Goal: Task Accomplishment & Management: Complete application form

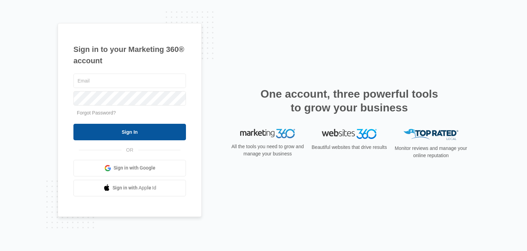
type input "[PERSON_NAME][EMAIL_ADDRESS][DOMAIN_NAME]"
click at [114, 124] on input "Sign In" at bounding box center [129, 132] width 113 height 16
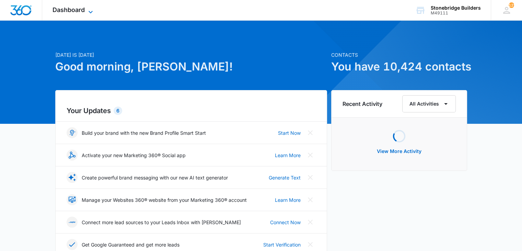
click at [93, 10] on icon at bounding box center [91, 12] width 8 height 8
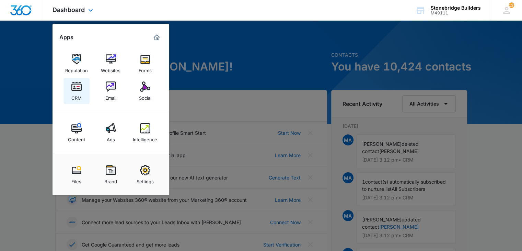
click at [80, 87] on img at bounding box center [76, 86] width 10 height 10
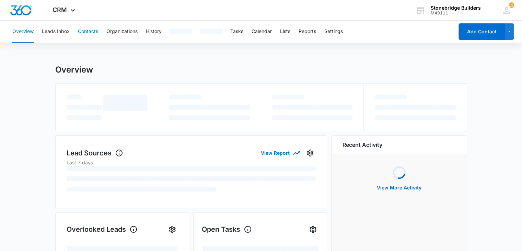
click at [87, 28] on button "Contacts" at bounding box center [88, 32] width 20 height 22
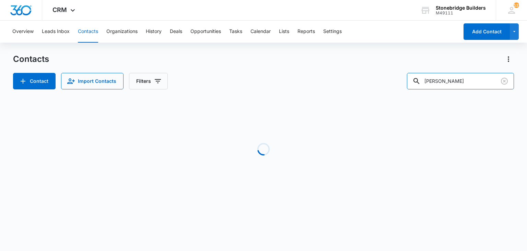
drag, startPoint x: 457, startPoint y: 78, endPoint x: 411, endPoint y: 71, distance: 46.5
click at [411, 71] on div "Contacts Contact Import Contacts Filters [PERSON_NAME]" at bounding box center [263, 72] width 501 height 36
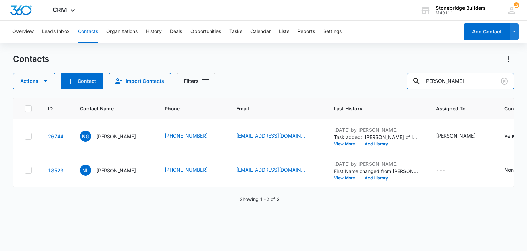
type input "[PERSON_NAME]"
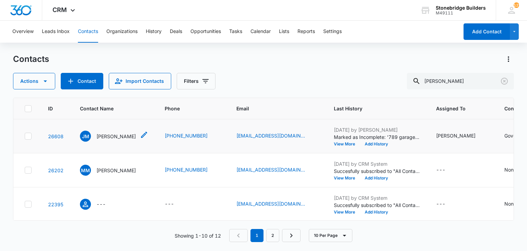
click at [99, 135] on p "[PERSON_NAME]" at bounding box center [115, 136] width 39 height 7
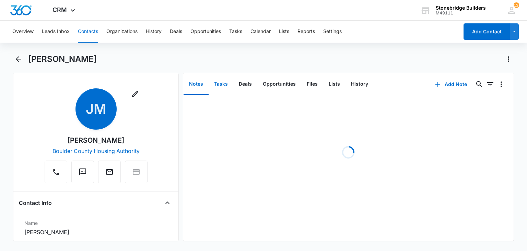
click at [223, 78] on button "Tasks" at bounding box center [221, 83] width 25 height 21
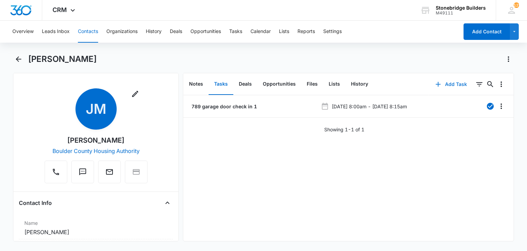
click at [449, 84] on button "Add Task" at bounding box center [451, 84] width 45 height 16
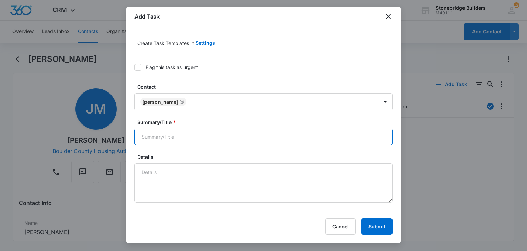
click at [195, 140] on input "Summary/Title *" at bounding box center [264, 136] width 258 height 16
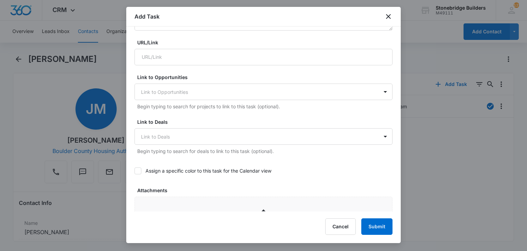
type input "[PERSON_NAME] - BCHA check in"
click at [139, 168] on icon at bounding box center [138, 171] width 6 height 6
click at [135, 171] on input "Assign a specific color to this task for the Calendar view" at bounding box center [135, 171] width 0 height 0
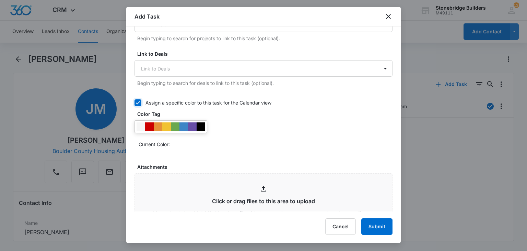
scroll to position [240, 0]
click at [149, 128] on div at bounding box center [149, 126] width 9 height 9
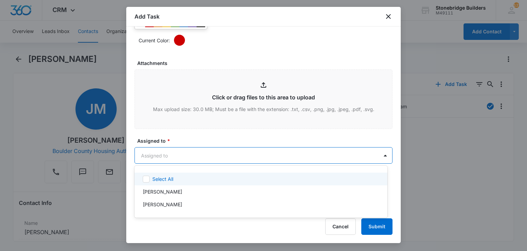
click at [177, 159] on body "CRM Apps Reputation Websites Forms CRM Email Social Content Ads Intelligence Fi…" at bounding box center [263, 125] width 527 height 251
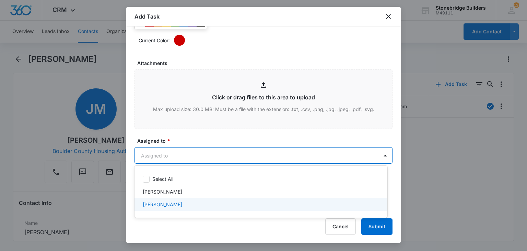
click at [188, 203] on div "[PERSON_NAME]" at bounding box center [260, 204] width 235 height 7
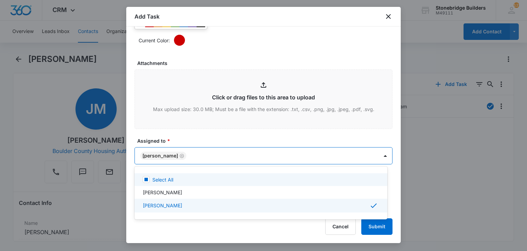
click at [195, 141] on div at bounding box center [263, 125] width 527 height 251
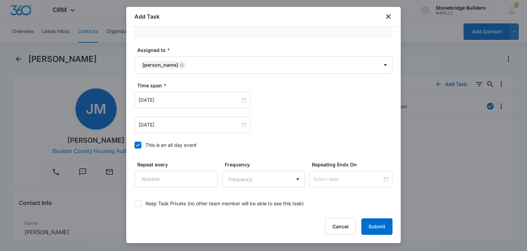
scroll to position [446, 0]
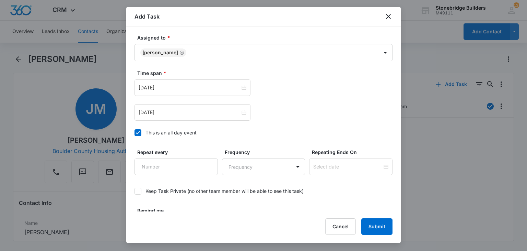
click at [137, 130] on icon at bounding box center [138, 132] width 6 height 6
click at [135, 133] on input "This is an all day event" at bounding box center [135, 133] width 0 height 0
click at [268, 88] on input "12:00 am" at bounding box center [288, 88] width 41 height 8
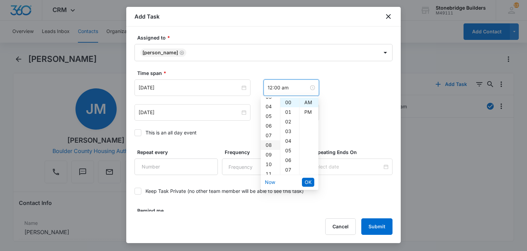
click at [270, 142] on div "08" at bounding box center [270, 145] width 19 height 10
type input "12:00 am"
click at [332, 109] on div "[DATE] 12:00 am" at bounding box center [264, 112] width 258 height 16
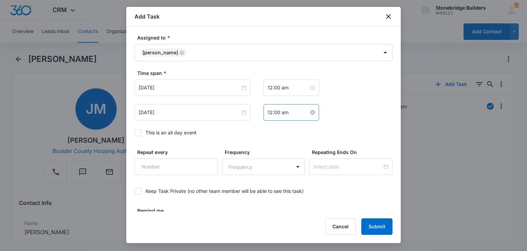
click at [268, 111] on input "12:00 am" at bounding box center [288, 112] width 41 height 8
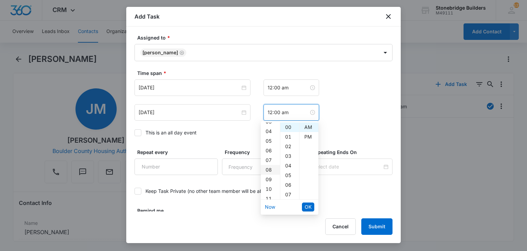
click at [271, 168] on div "08" at bounding box center [270, 170] width 19 height 10
click at [286, 194] on div "07" at bounding box center [290, 195] width 19 height 10
type input "8:07 am"
click at [309, 207] on span "OK" at bounding box center [308, 207] width 7 height 8
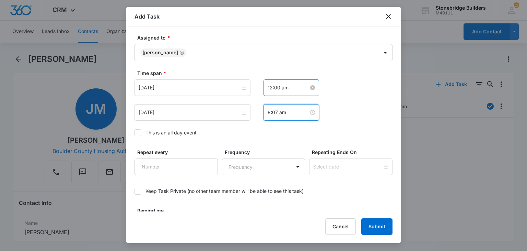
click at [268, 88] on input "12:00 am" at bounding box center [288, 88] width 41 height 8
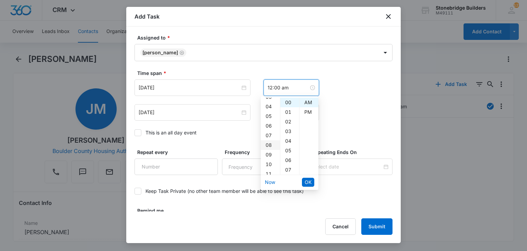
click at [271, 145] on div "08" at bounding box center [270, 145] width 19 height 10
type input "8:00 am"
click at [309, 181] on span "OK" at bounding box center [308, 182] width 7 height 8
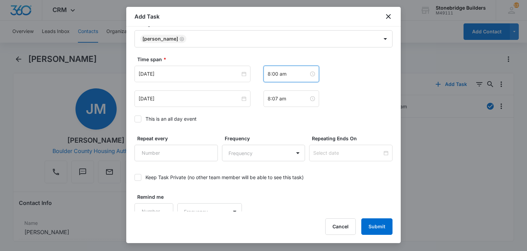
scroll to position [468, 0]
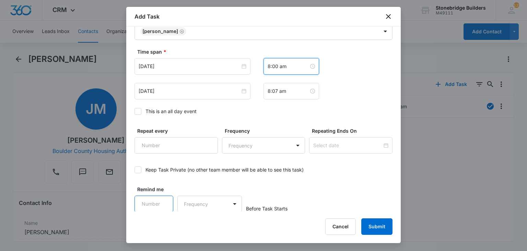
click at [147, 201] on input "Remind me" at bounding box center [154, 203] width 39 height 16
type input "15"
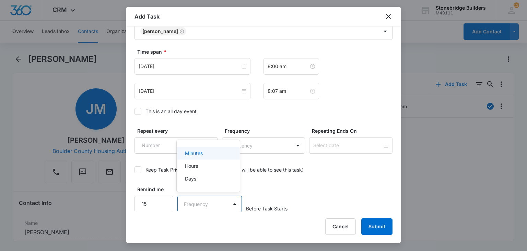
click at [195, 198] on body "CRM Apps Reputation Websites Forms CRM Email Social Content Ads Intelligence Fi…" at bounding box center [263, 125] width 527 height 251
click at [197, 154] on p "Minutes" at bounding box center [194, 152] width 18 height 7
click at [330, 168] on label "Keep Task Private (no other team member will be able to see this task)" at bounding box center [264, 169] width 258 height 7
click at [135, 170] on input "Keep Task Private (no other team member will be able to see this task)" at bounding box center [135, 170] width 0 height 0
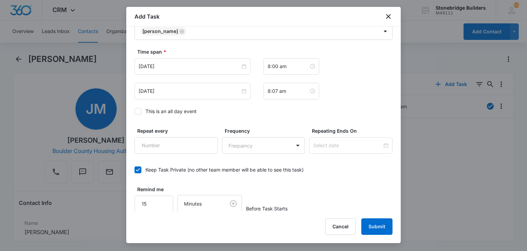
click at [328, 168] on label "Keep Task Private (no other team member will be able to see this task)" at bounding box center [264, 169] width 258 height 7
click at [135, 170] on input "Keep Task Private (no other team member will be able to see this task)" at bounding box center [135, 170] width 0 height 0
click at [380, 224] on button "Submit" at bounding box center [377, 226] width 31 height 16
